Goal: Task Accomplishment & Management: Complete application form

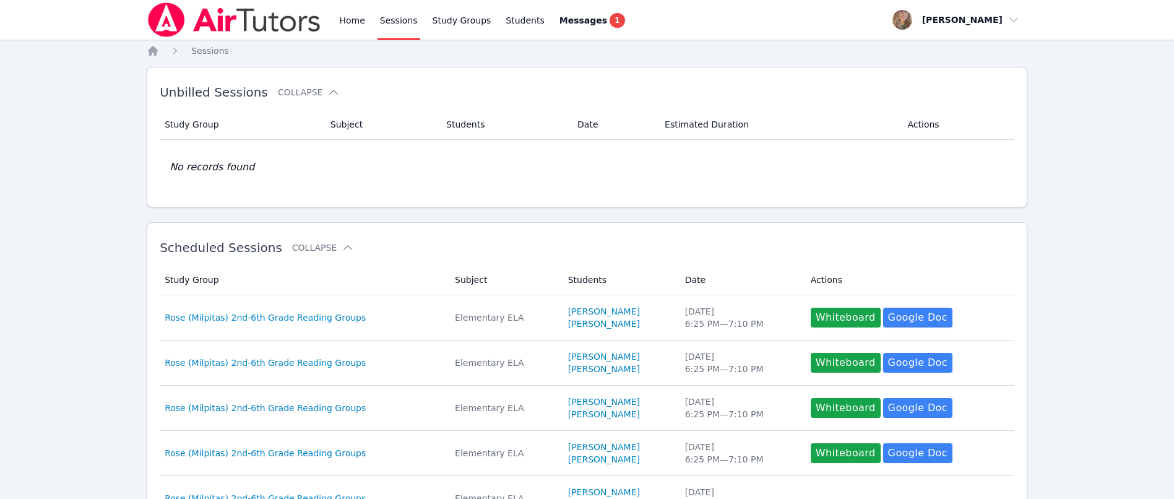
drag, startPoint x: 391, startPoint y: 19, endPoint x: 398, endPoint y: 24, distance: 8.9
click at [391, 19] on link "Sessions" at bounding box center [399, 20] width 43 height 40
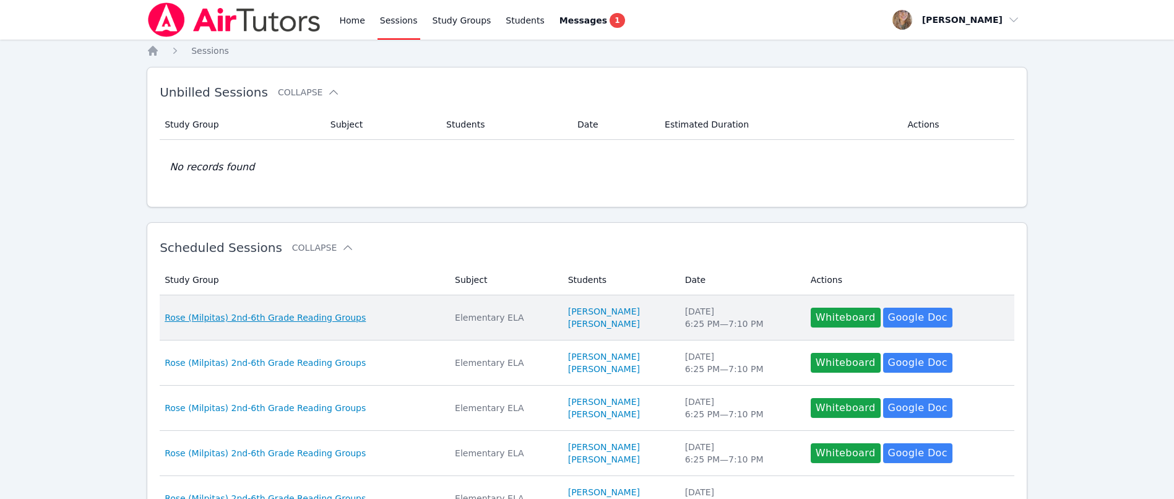
click at [326, 319] on span "Rose (Milpitas) 2nd-6th Grade Reading Groups" at bounding box center [265, 317] width 201 height 12
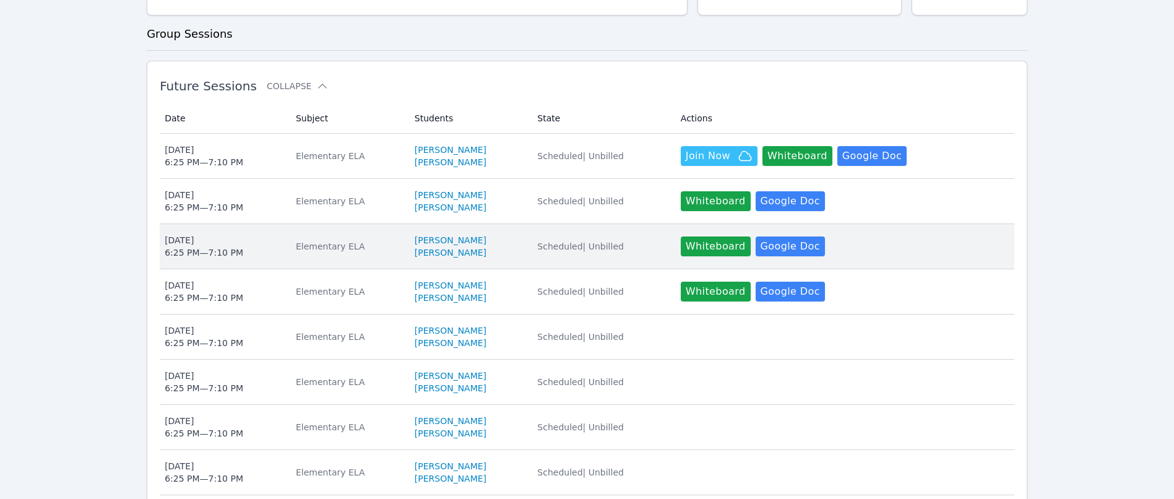
scroll to position [279, 0]
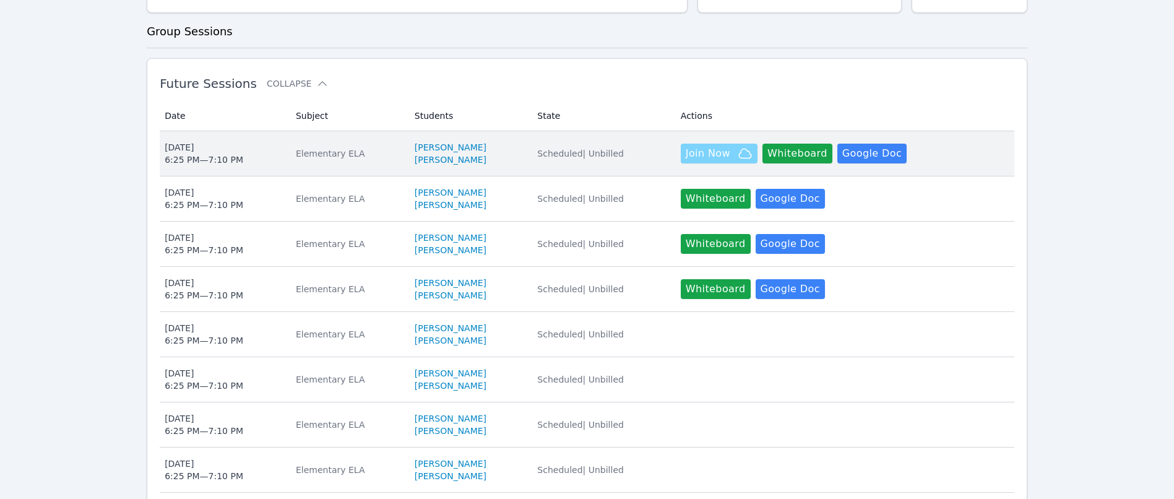
click at [718, 157] on span "Join Now" at bounding box center [708, 153] width 45 height 15
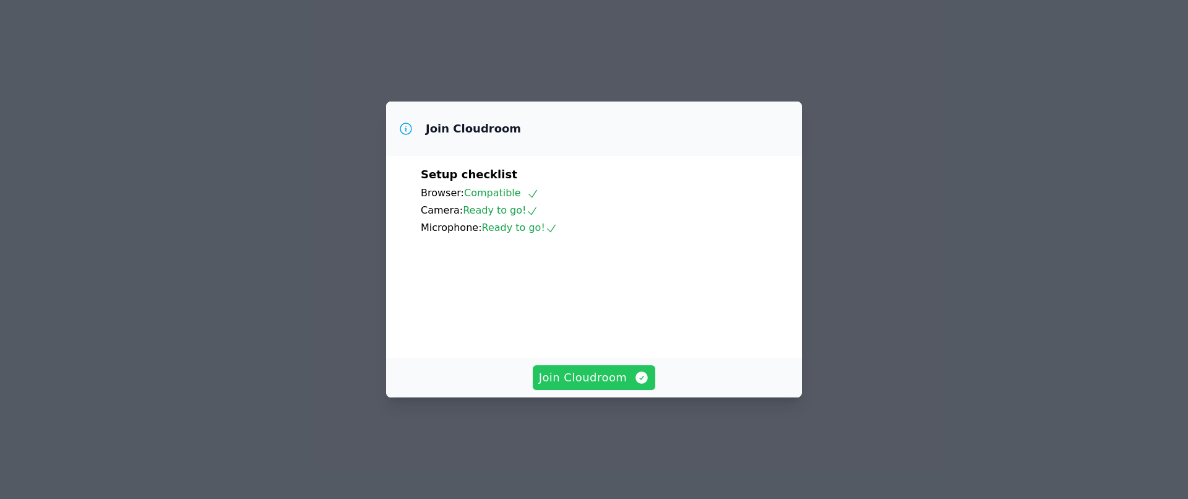
click at [609, 386] on span "Join Cloudroom" at bounding box center [594, 377] width 111 height 17
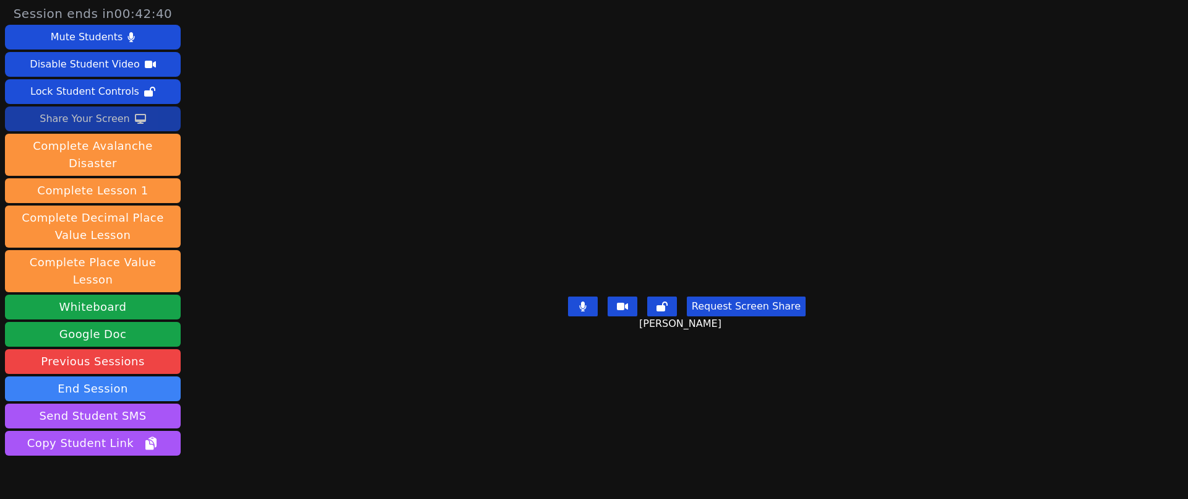
click at [115, 118] on div "Share Your Screen" at bounding box center [85, 119] width 90 height 20
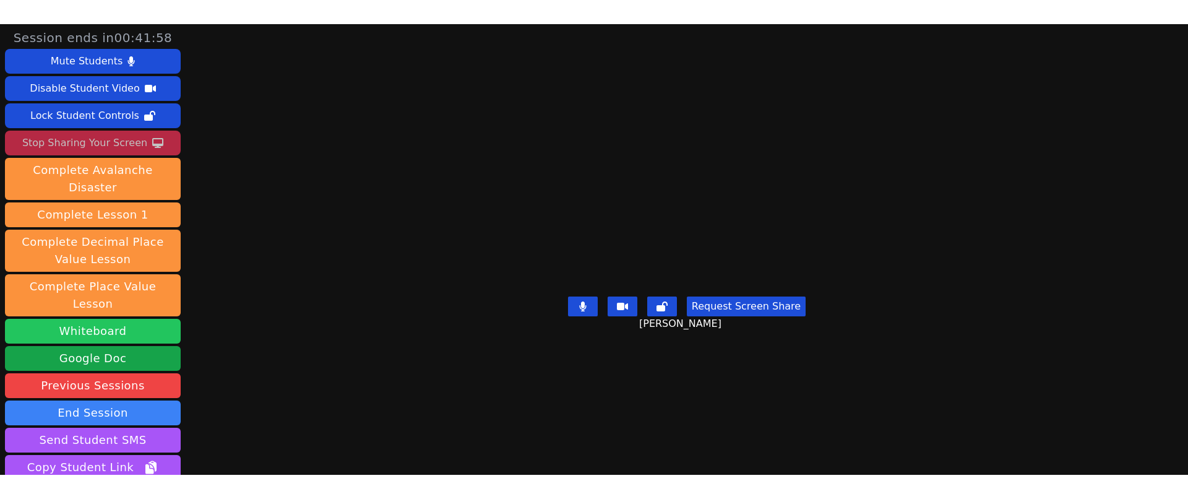
scroll to position [77, 0]
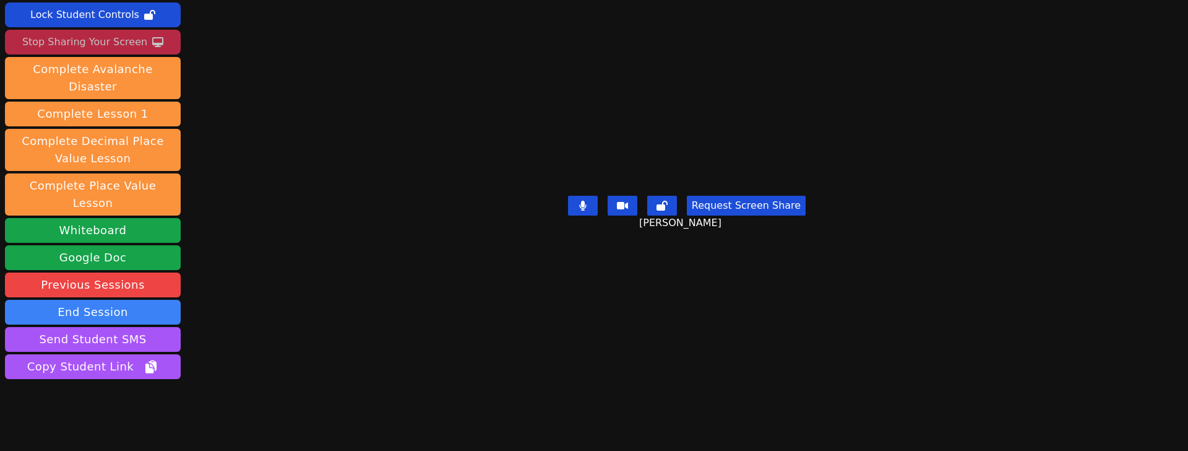
click at [157, 35] on button "Stop Sharing Your Screen" at bounding box center [93, 42] width 176 height 25
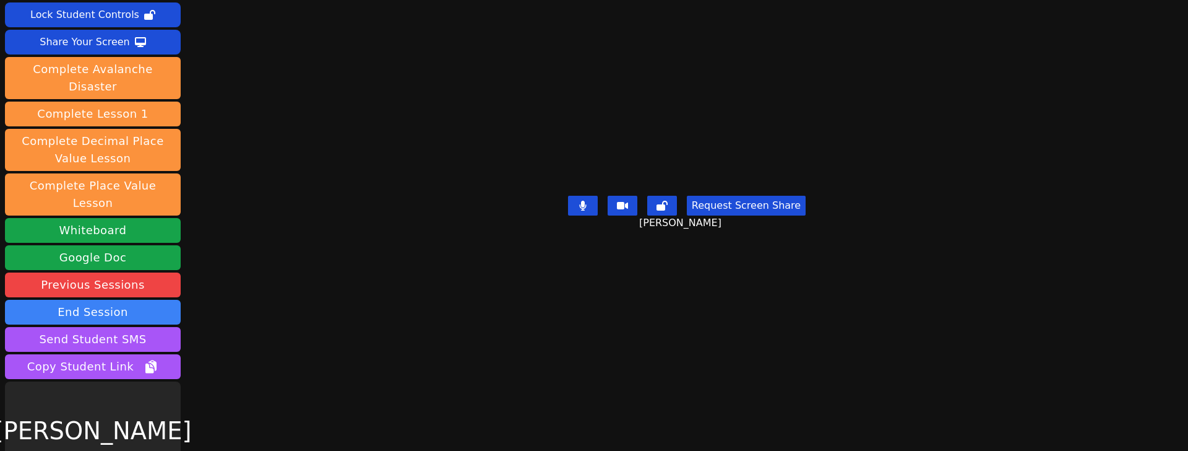
scroll to position [28, 0]
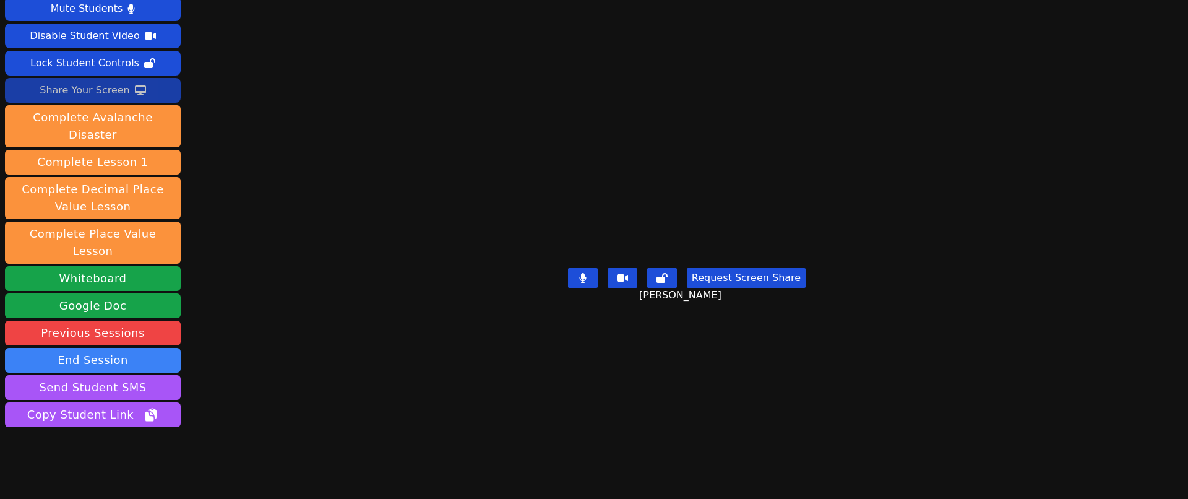
click at [79, 87] on div "Share Your Screen" at bounding box center [85, 90] width 90 height 20
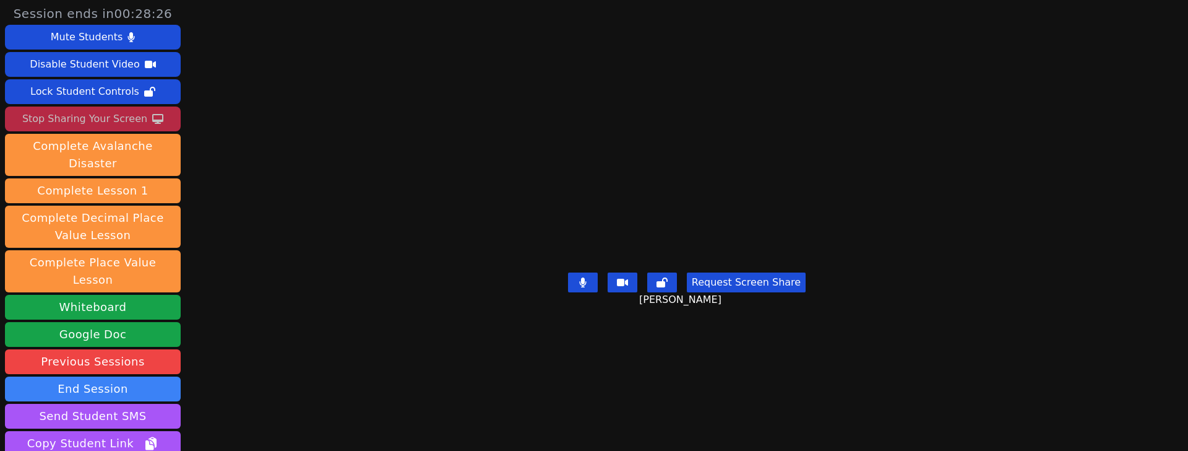
scroll to position [77, 0]
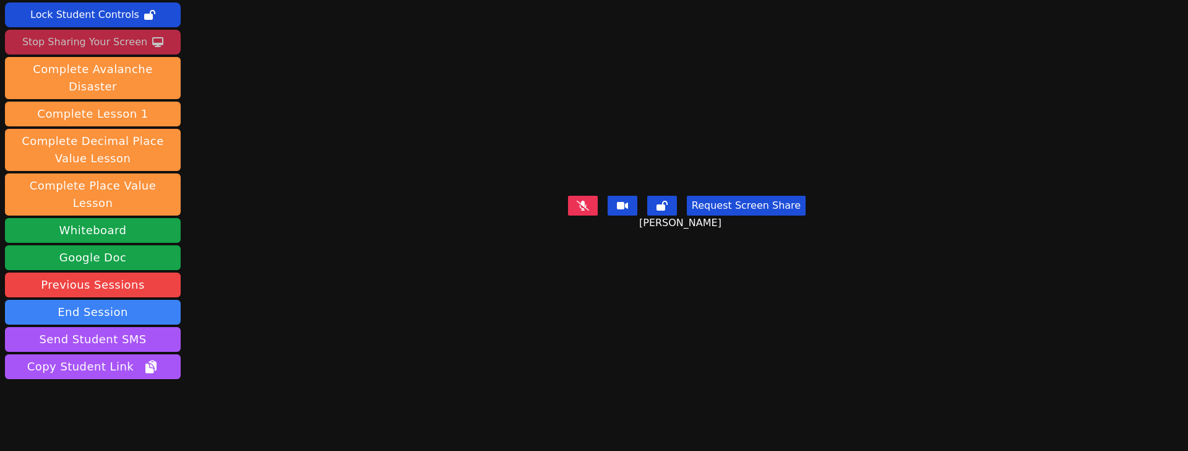
click at [584, 215] on button at bounding box center [583, 206] width 30 height 20
click at [135, 37] on icon at bounding box center [140, 42] width 11 height 10
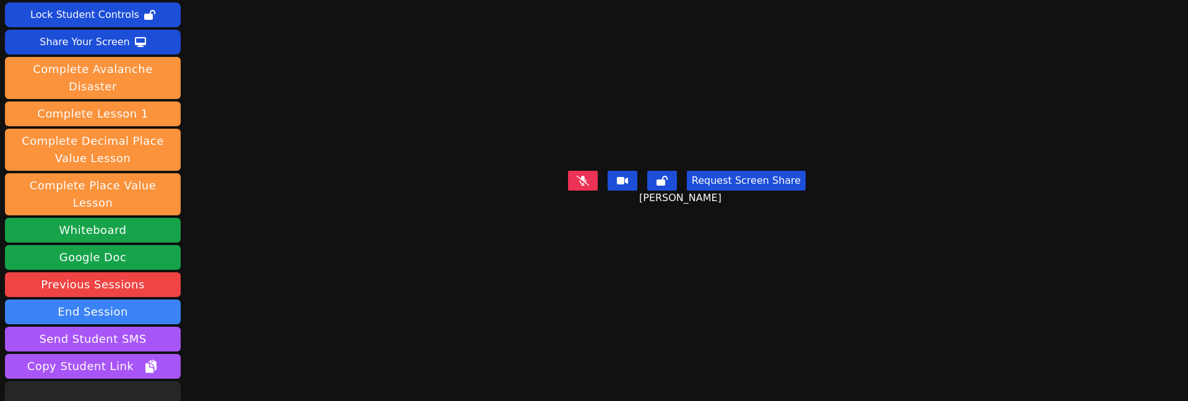
click at [569, 191] on button at bounding box center [583, 181] width 30 height 20
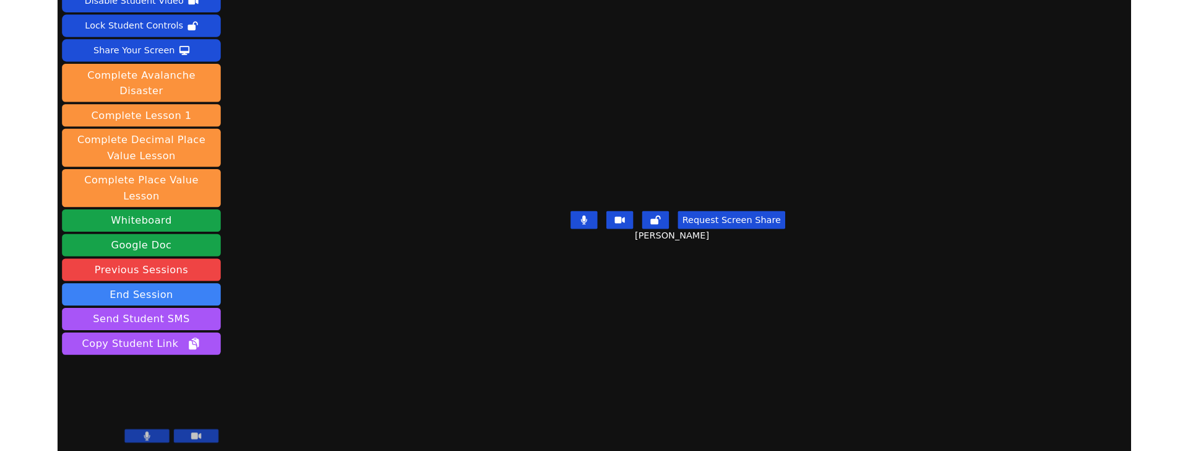
scroll to position [28, 0]
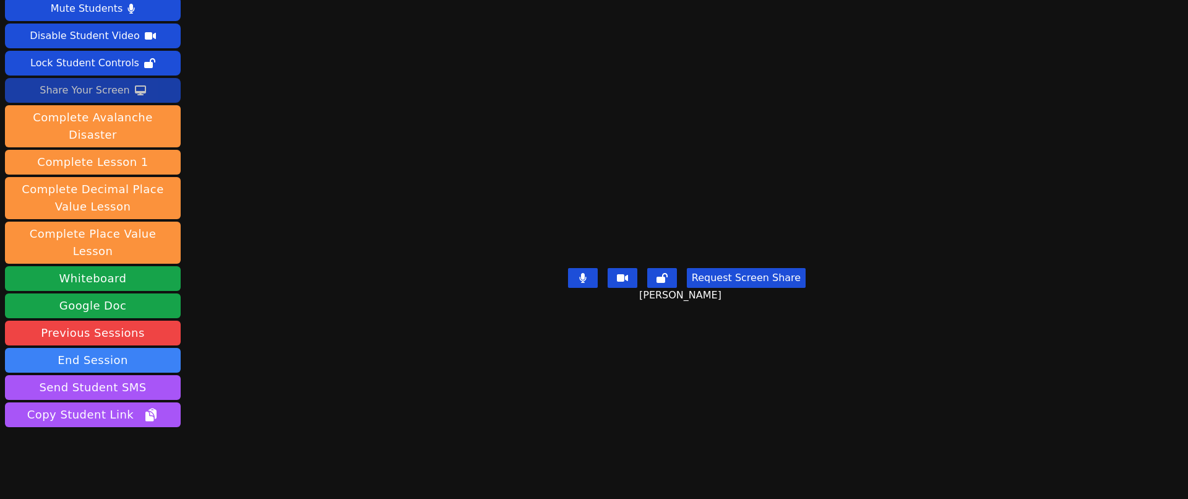
click at [129, 81] on button "Share Your Screen" at bounding box center [93, 90] width 176 height 25
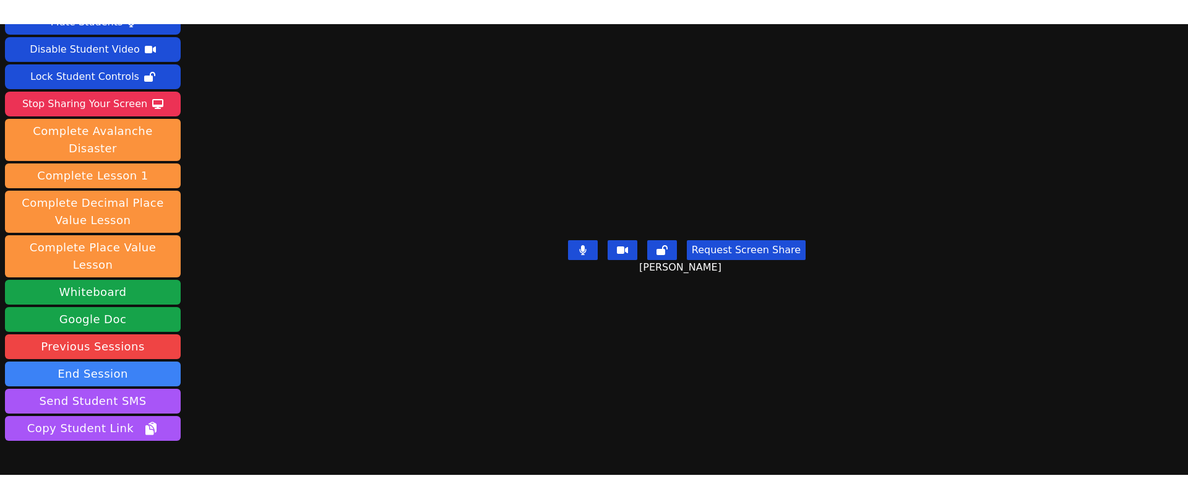
scroll to position [77, 0]
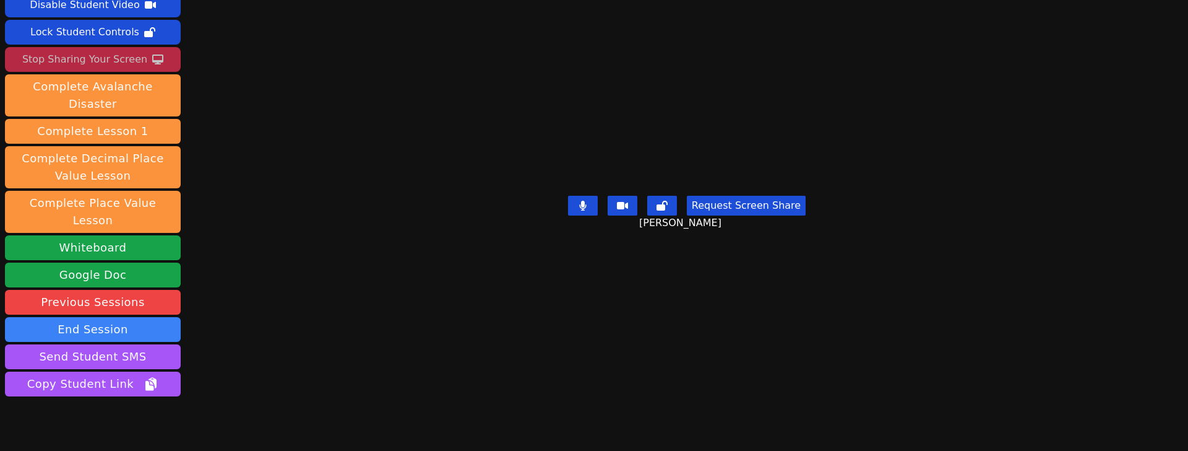
click at [145, 47] on button "Stop Sharing Your Screen" at bounding box center [93, 59] width 176 height 25
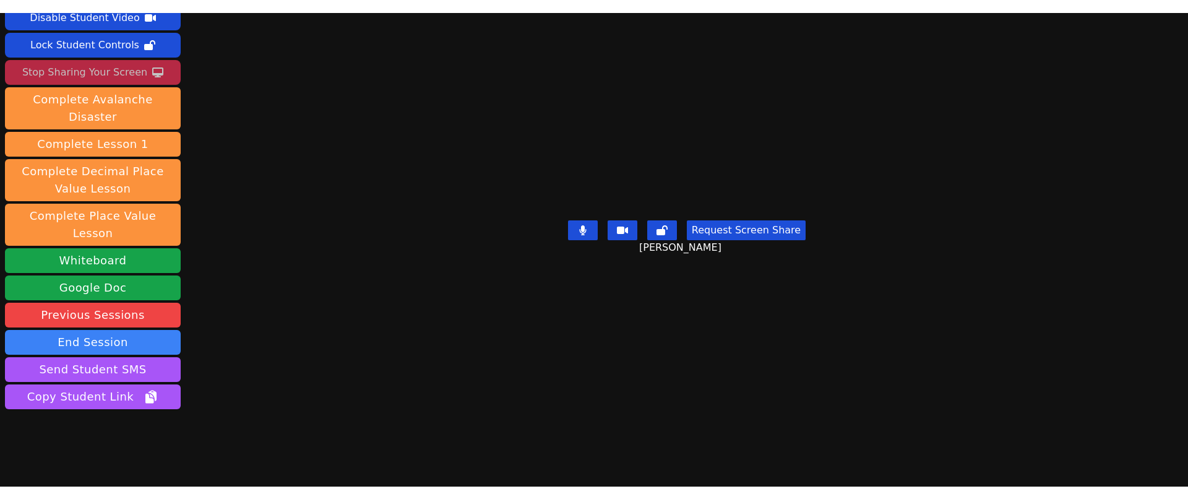
scroll to position [28, 0]
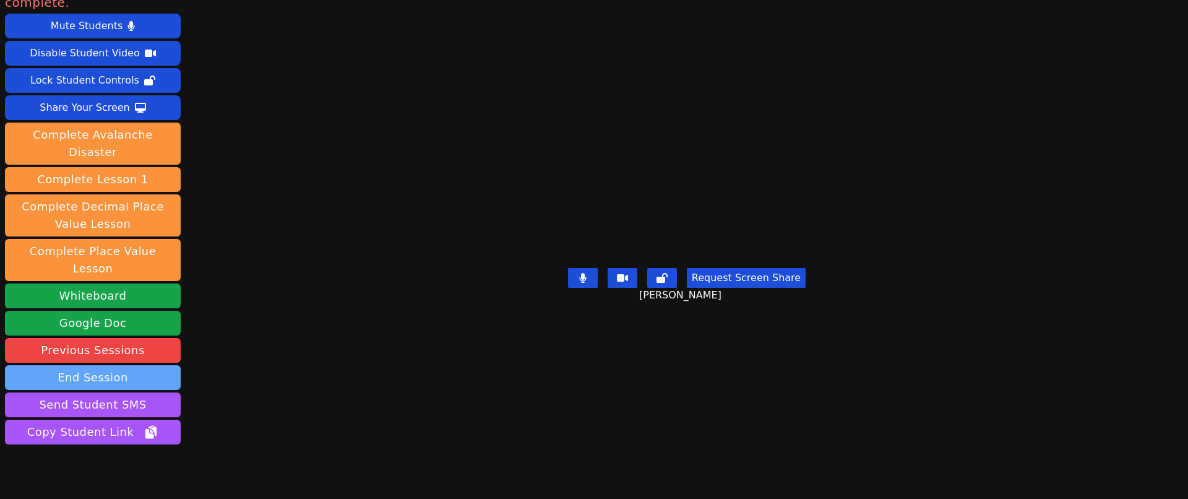
click at [147, 365] on button "End Session" at bounding box center [93, 377] width 176 height 25
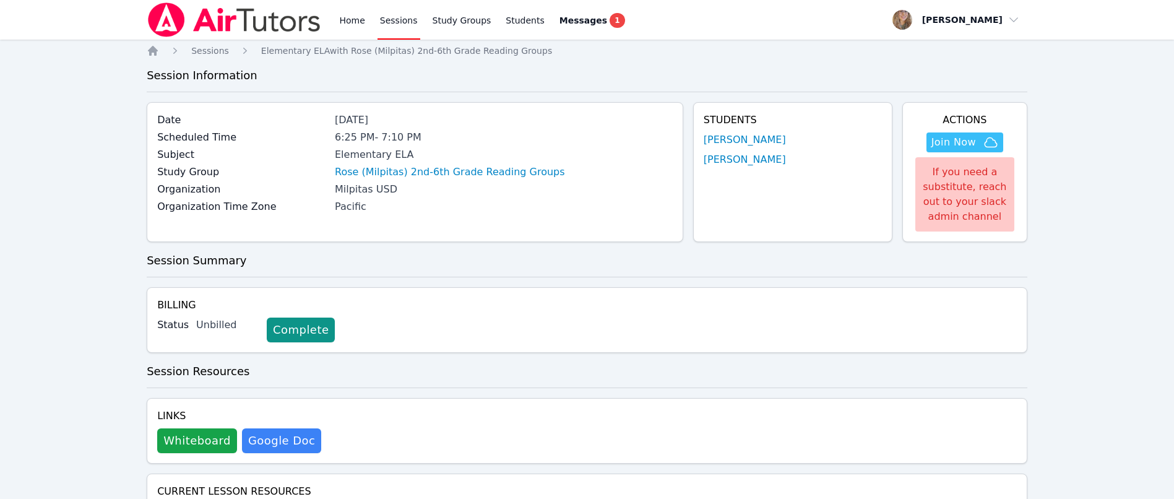
click at [391, 11] on link "Sessions" at bounding box center [399, 20] width 43 height 40
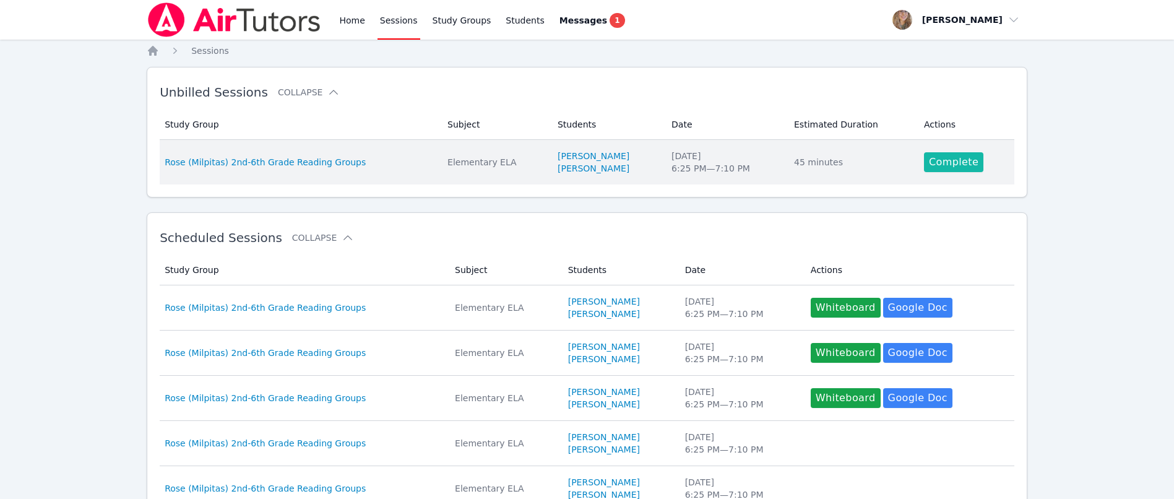
click at [967, 157] on link "Complete" at bounding box center [953, 162] width 59 height 20
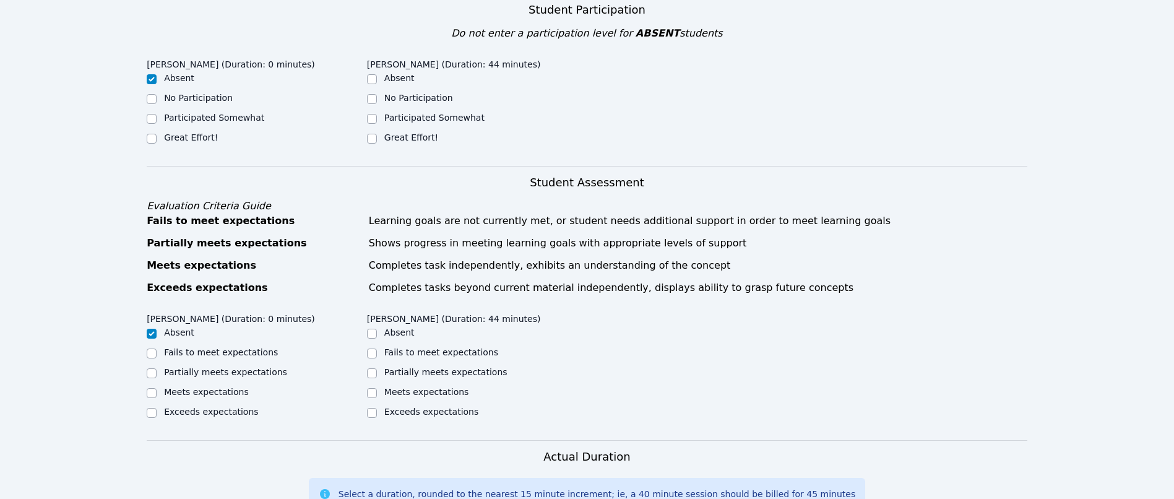
scroll to position [279, 0]
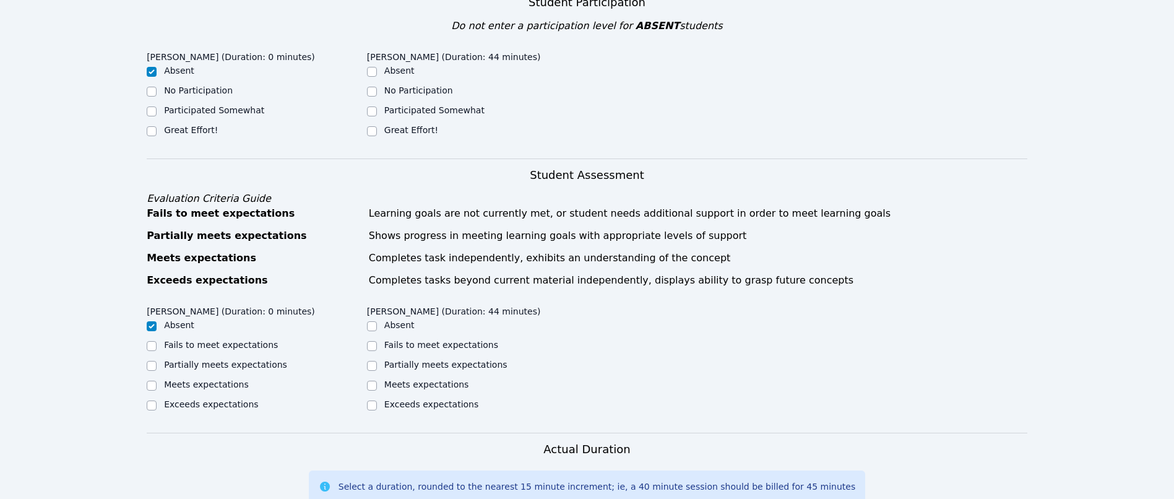
click at [407, 128] on label "Great Effort!" at bounding box center [411, 130] width 54 height 10
click at [377, 128] on input "Great Effort!" at bounding box center [372, 131] width 10 height 10
checkbox input "true"
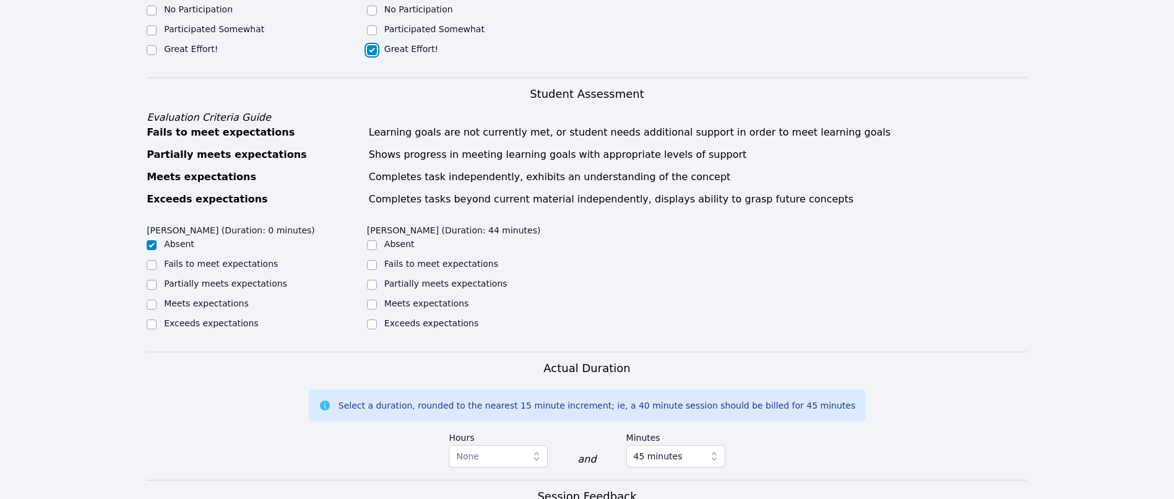
scroll to position [464, 0]
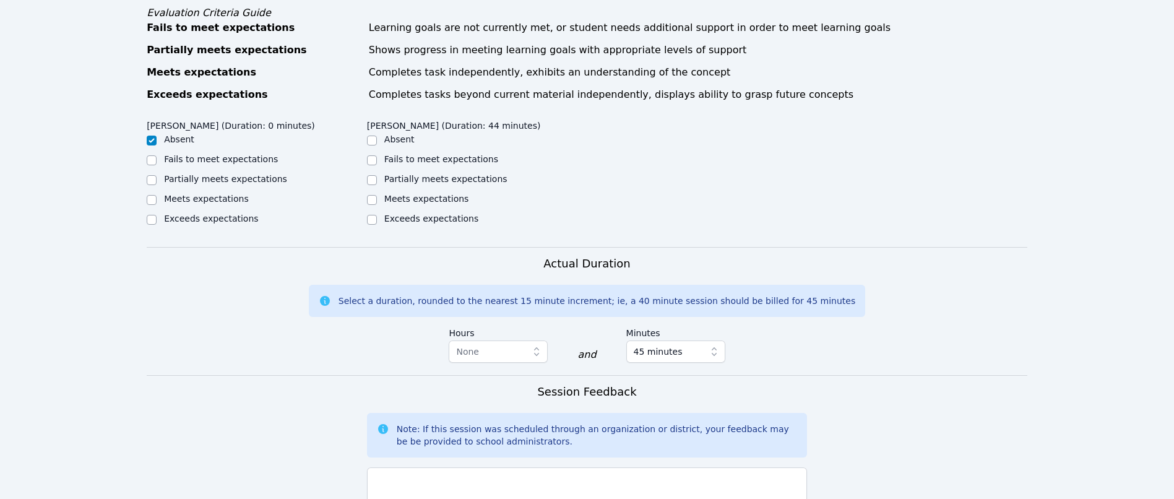
click at [435, 218] on label "Exceeds expectations" at bounding box center [431, 219] width 94 height 10
click at [377, 218] on input "Exceeds expectations" at bounding box center [372, 220] width 10 height 10
checkbox input "true"
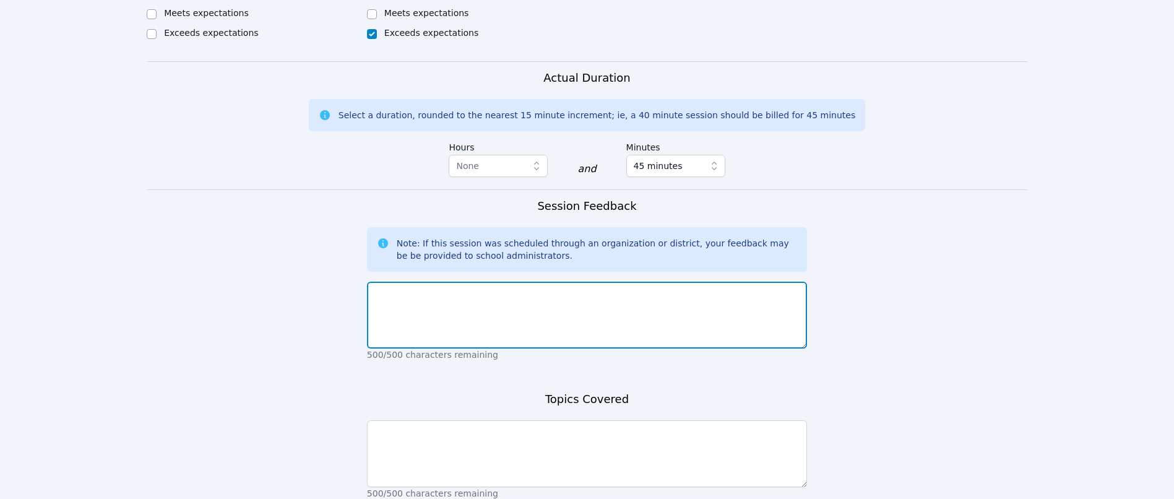
click at [581, 314] on textarea at bounding box center [587, 315] width 440 height 67
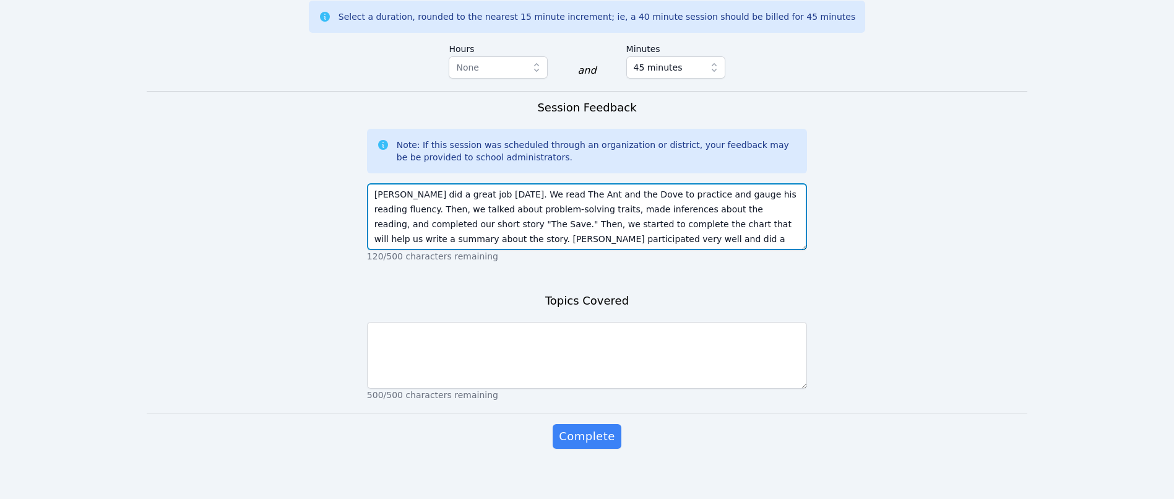
scroll to position [758, 0]
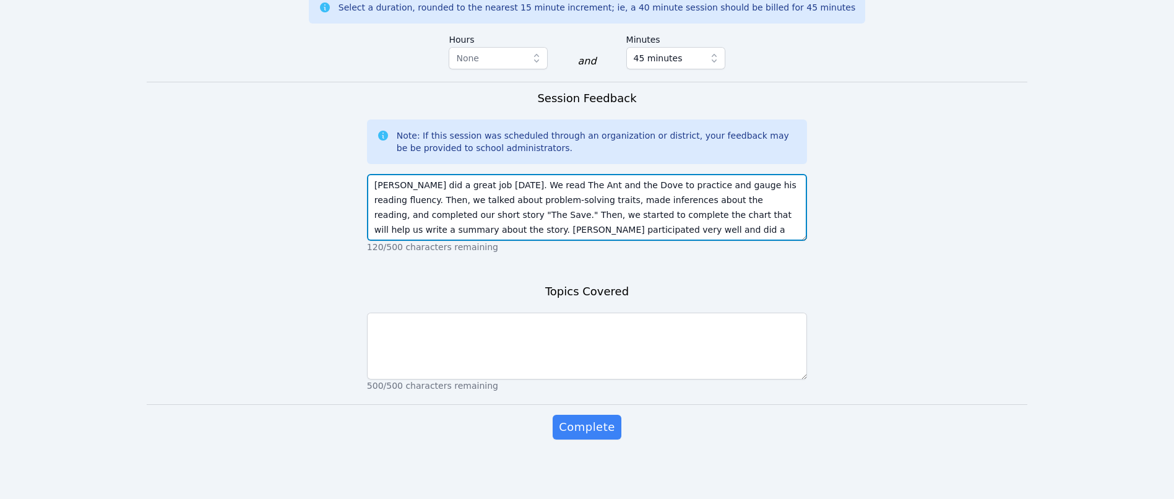
type textarea "Andy did a great job today. We read The Ant and the Dove to practice and gauge …"
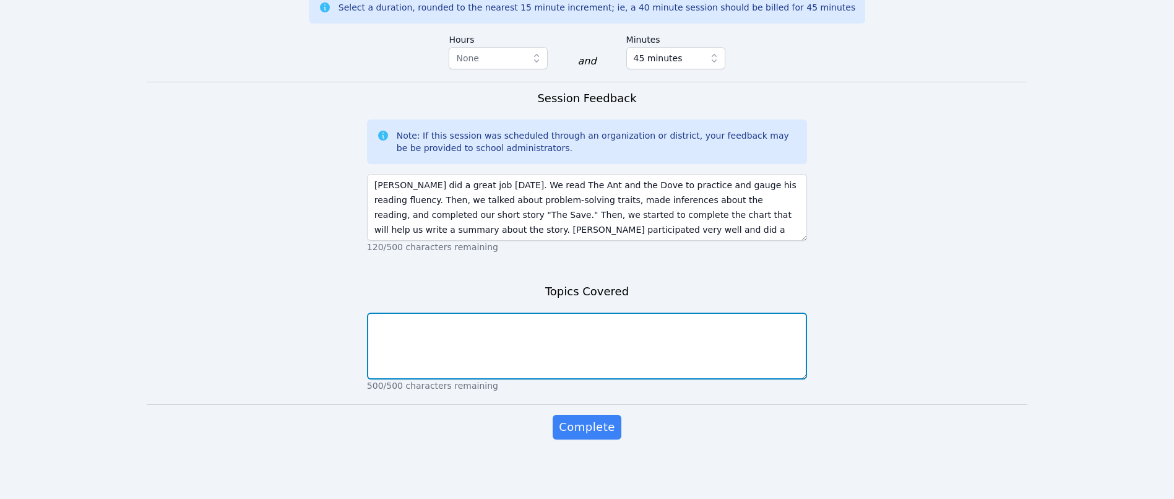
click at [590, 347] on textarea at bounding box center [587, 346] width 440 height 67
type textarea "Summary writing, reading fluency and comprehension"
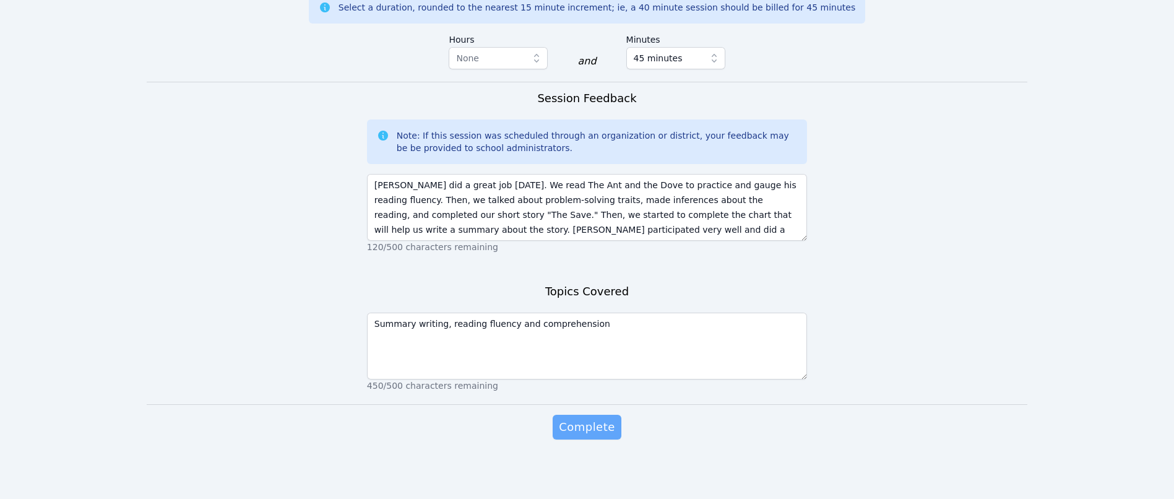
click at [583, 425] on span "Complete" at bounding box center [587, 426] width 56 height 17
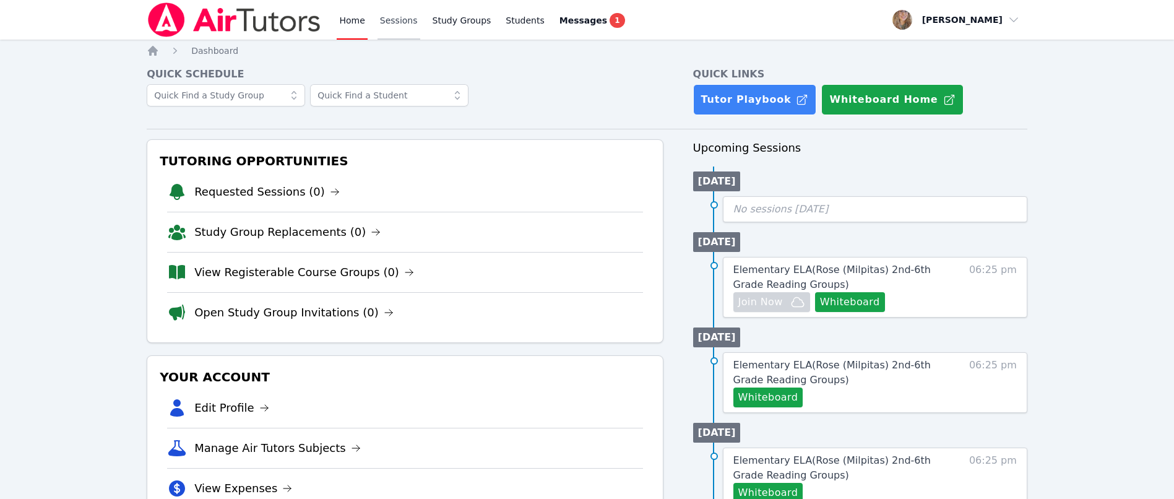
click at [381, 19] on link "Sessions" at bounding box center [399, 20] width 43 height 40
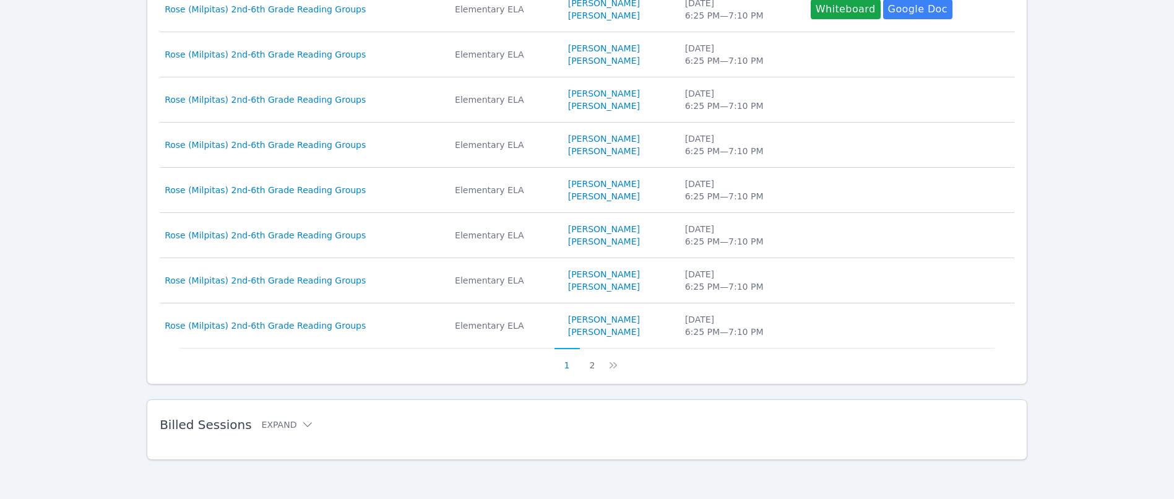
scroll to position [399, 0]
click at [285, 417] on h2 "Billed Sessions Expand" at bounding box center [567, 424] width 815 height 15
click at [301, 423] on icon at bounding box center [307, 424] width 12 height 12
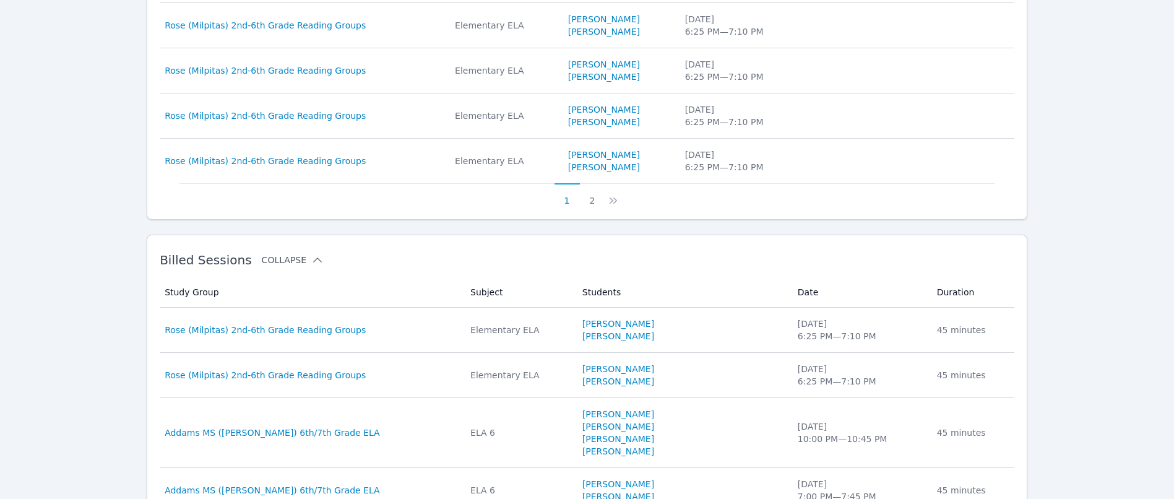
scroll to position [678, 0]
